Goal: Task Accomplishment & Management: Complete application form

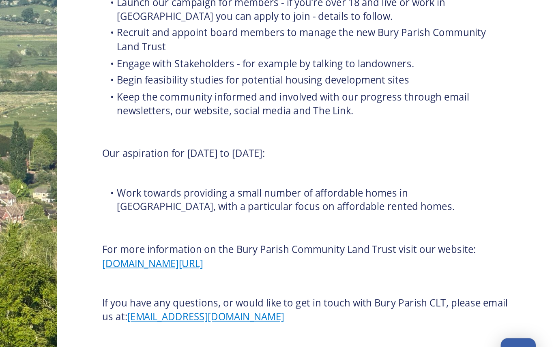
scroll to position [865, 0]
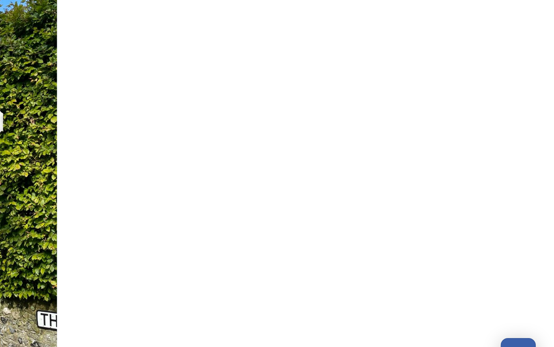
scroll to position [0, 0]
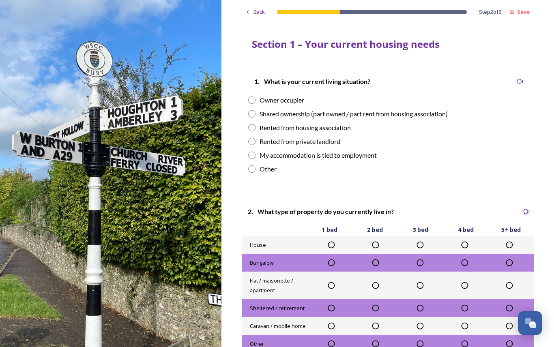
click at [251, 100] on input "radio" at bounding box center [251, 100] width 7 height 7
radio input "true"
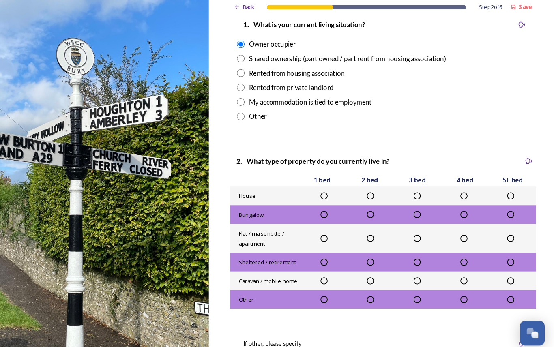
scroll to position [53, 0]
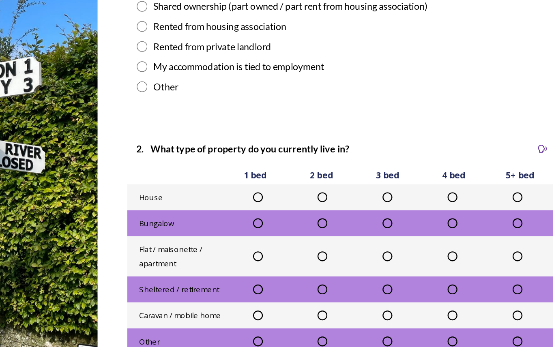
click at [461, 188] on icon at bounding box center [465, 192] width 8 height 8
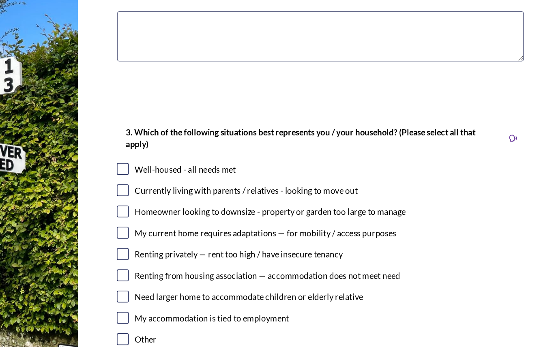
scroll to position [335, 0]
click at [248, 169] on input "checkbox" at bounding box center [252, 173] width 8 height 8
checkbox input "true"
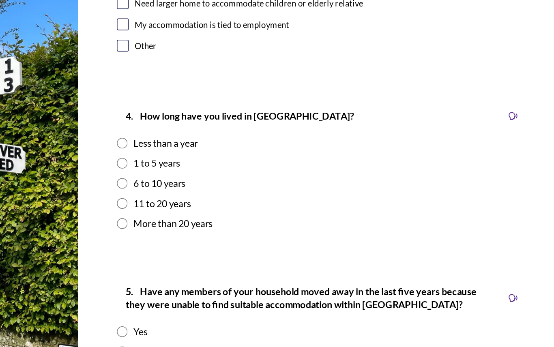
scroll to position [536, 0]
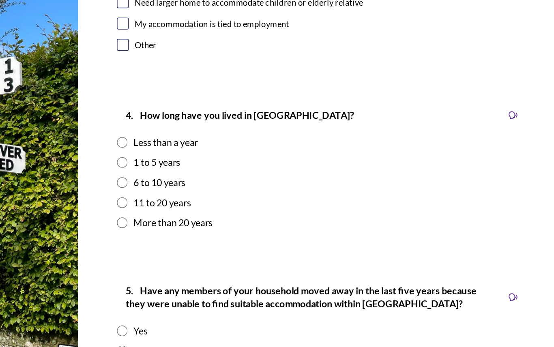
click at [248, 177] on div "6 to 10 years" at bounding box center [387, 182] width 279 height 10
radio input "true"
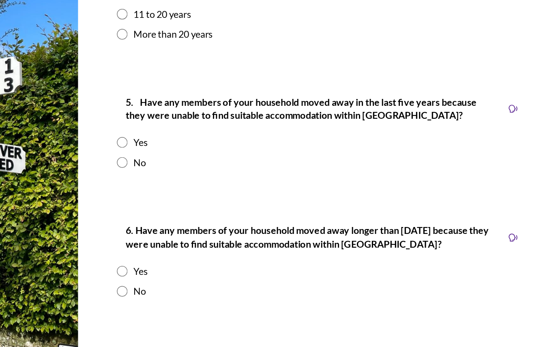
scroll to position [665, 0]
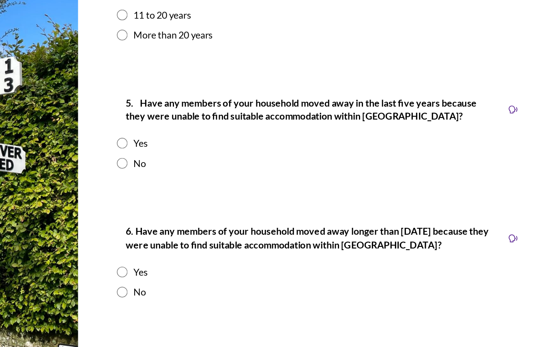
click at [248, 165] on input "radio" at bounding box center [251, 168] width 7 height 7
radio input "true"
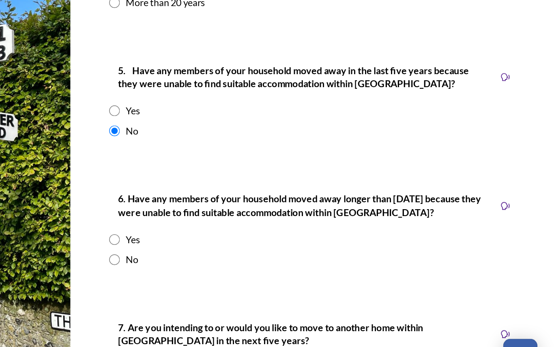
scroll to position [44, 0]
click at [248, 253] on input "radio" at bounding box center [251, 256] width 7 height 7
radio input "true"
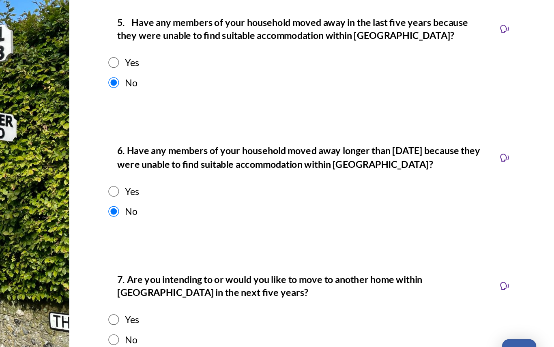
scroll to position [702, 0]
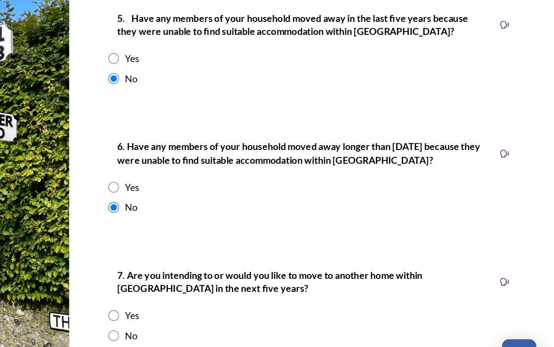
click at [248, 305] on input "radio" at bounding box center [251, 308] width 7 height 7
radio input "true"
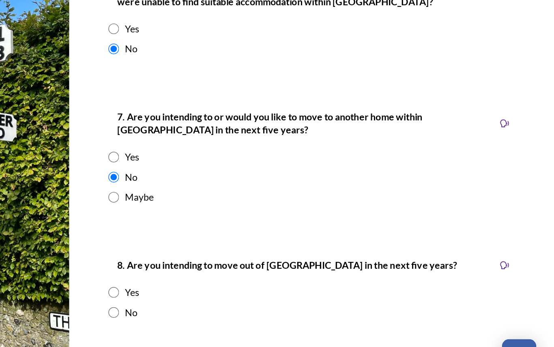
scroll to position [810, 0]
click at [248, 290] on input "radio" at bounding box center [251, 293] width 7 height 7
radio input "true"
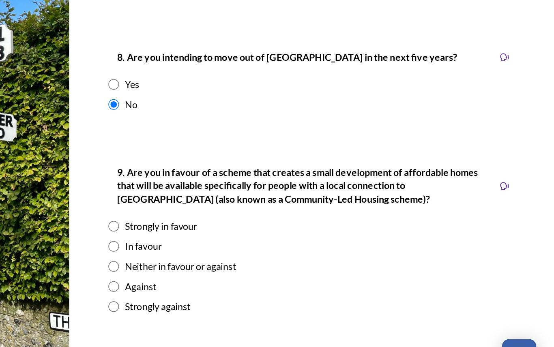
scroll to position [954, 0]
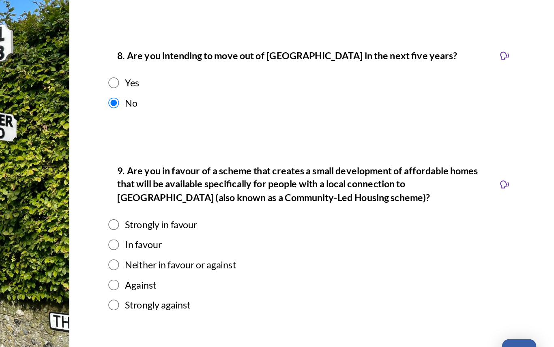
click at [248, 257] on input "radio" at bounding box center [251, 260] width 7 height 7
radio input "true"
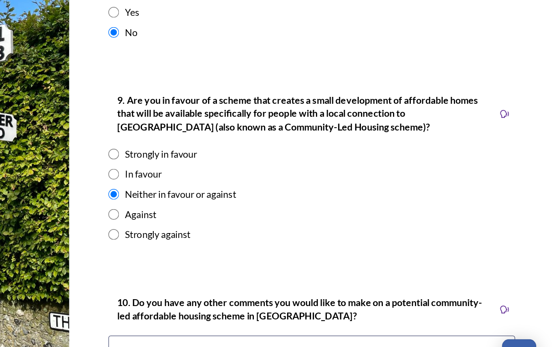
scroll to position [1002, 0]
click at [248, 309] on textarea at bounding box center [387, 347] width 279 height 77
type textarea "Not sure it is correct"
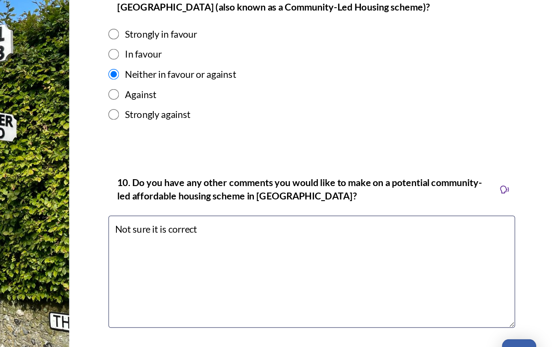
scroll to position [1085, 0]
click at [240, 340] on button "Continue" at bounding box center [387, 350] width 295 height 21
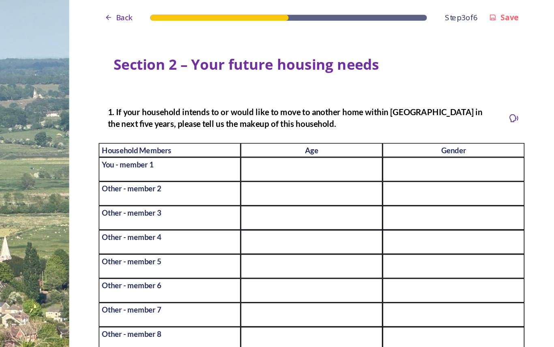
scroll to position [0, 0]
click at [253, 13] on span "Back" at bounding box center [258, 12] width 11 height 8
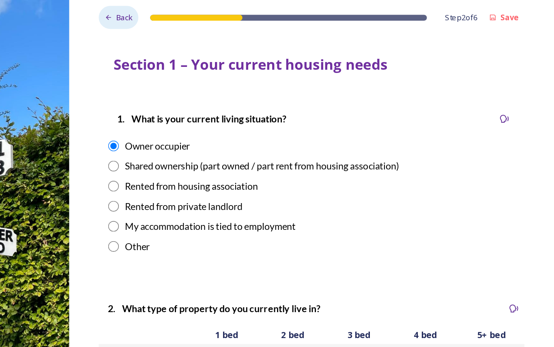
click at [253, 15] on span "Back" at bounding box center [258, 12] width 11 height 8
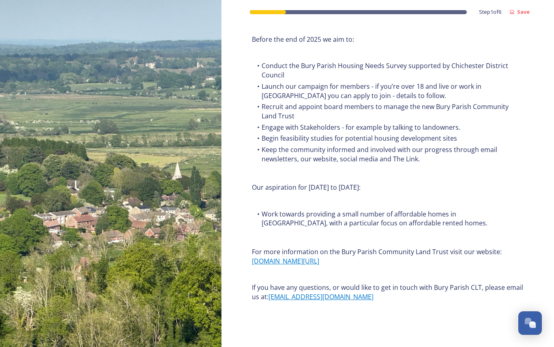
scroll to position [865, 0]
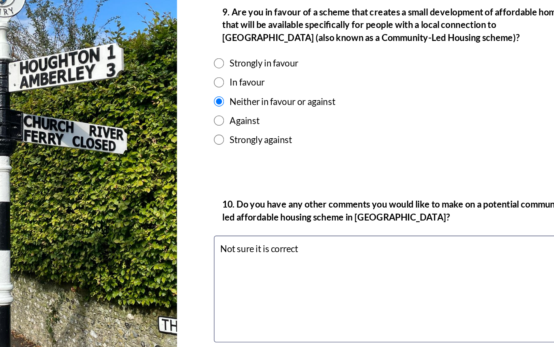
scroll to position [1077, 0]
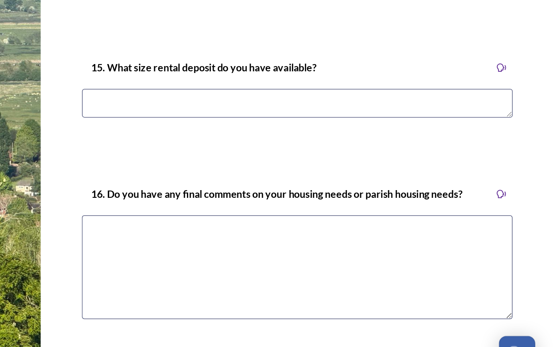
scroll to position [2292, 0]
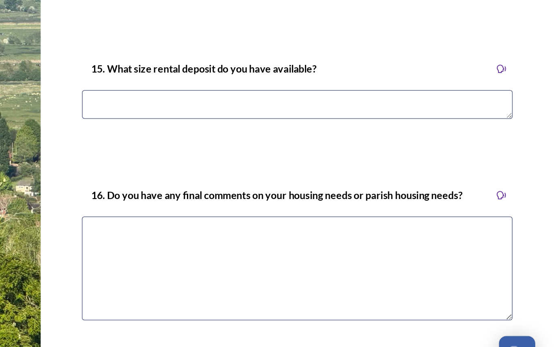
click at [245, 342] on div "Continue" at bounding box center [382, 348] width 274 height 12
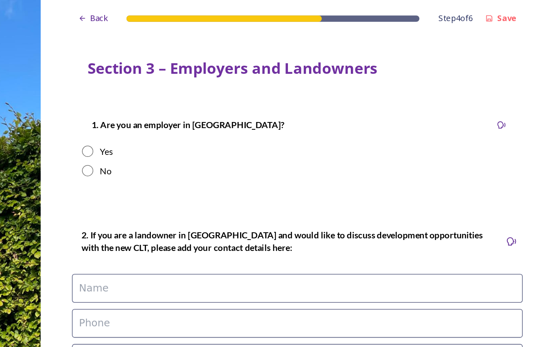
scroll to position [0, 0]
click at [248, 114] on input "radio" at bounding box center [251, 110] width 7 height 7
radio input "true"
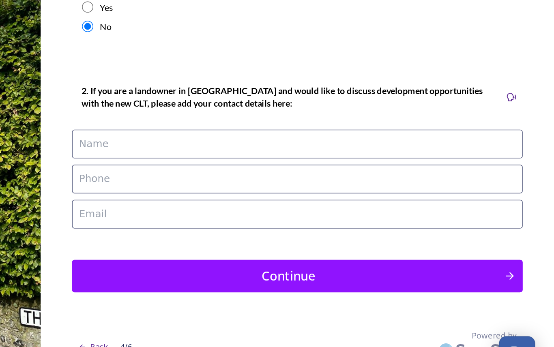
scroll to position [43, 0]
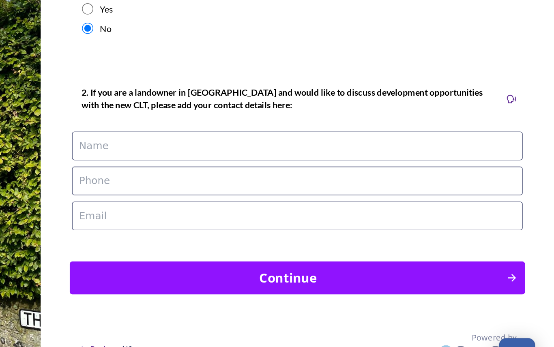
click at [245, 266] on div "Continue" at bounding box center [382, 272] width 274 height 12
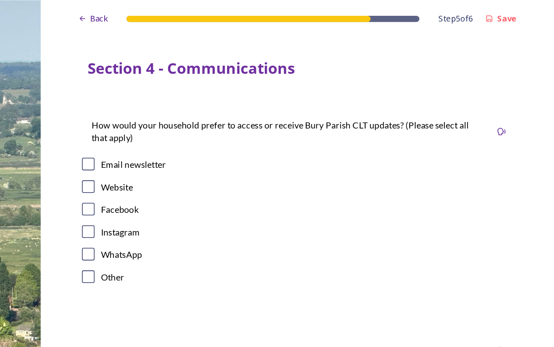
scroll to position [0, 0]
click at [248, 109] on input "checkbox" at bounding box center [252, 106] width 8 height 8
checkbox input "true"
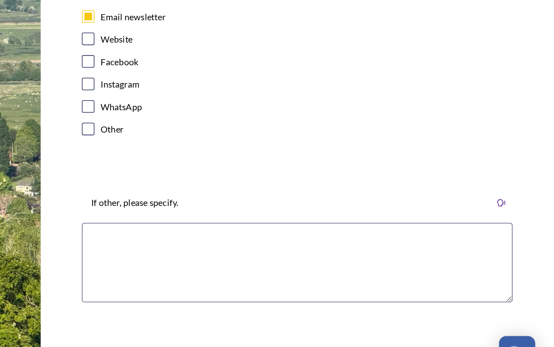
scroll to position [44, 0]
click at [245, 330] on div "Submit my survey responses" at bounding box center [382, 336] width 274 height 12
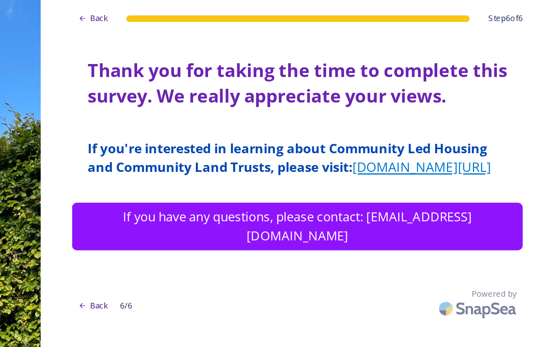
scroll to position [0, 0]
